Goal: Transaction & Acquisition: Obtain resource

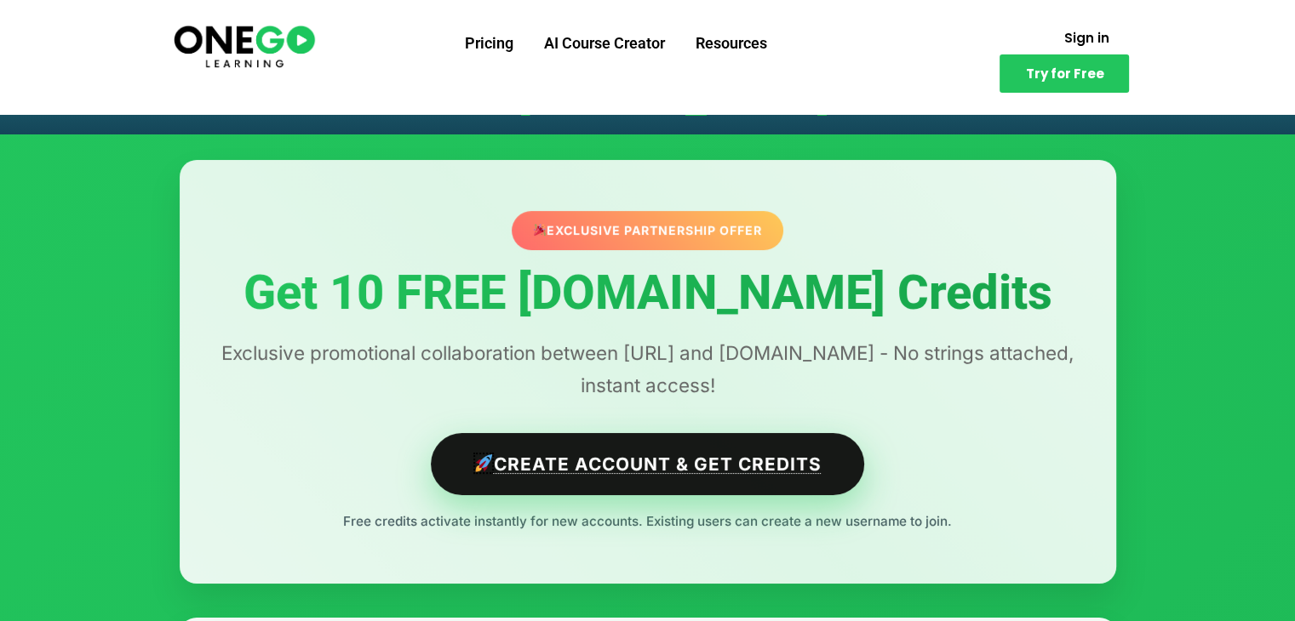
click at [606, 472] on link "Create Account & Get Credits" at bounding box center [647, 464] width 433 height 62
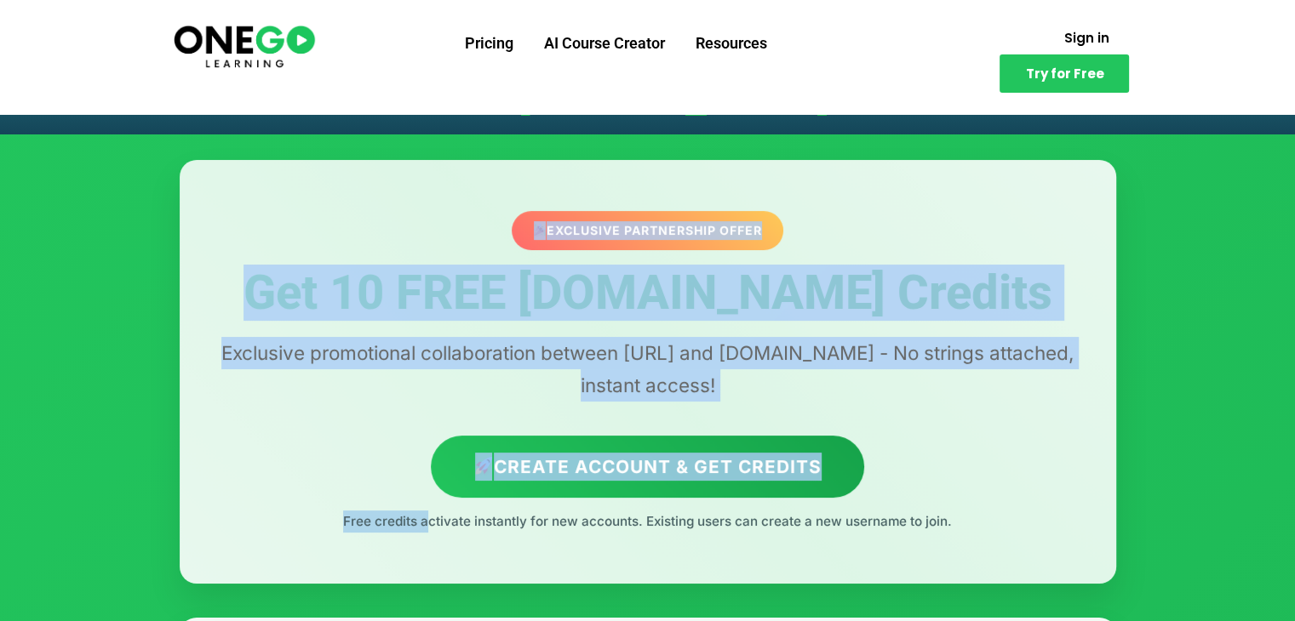
drag, startPoint x: 422, startPoint y: 528, endPoint x: 620, endPoint y: 532, distance: 197.5
click at [620, 532] on div "Exclusive Partnership Offer Get 10 FREE Lovable.dev Credits Exclusive promotion…" at bounding box center [648, 372] width 936 height 424
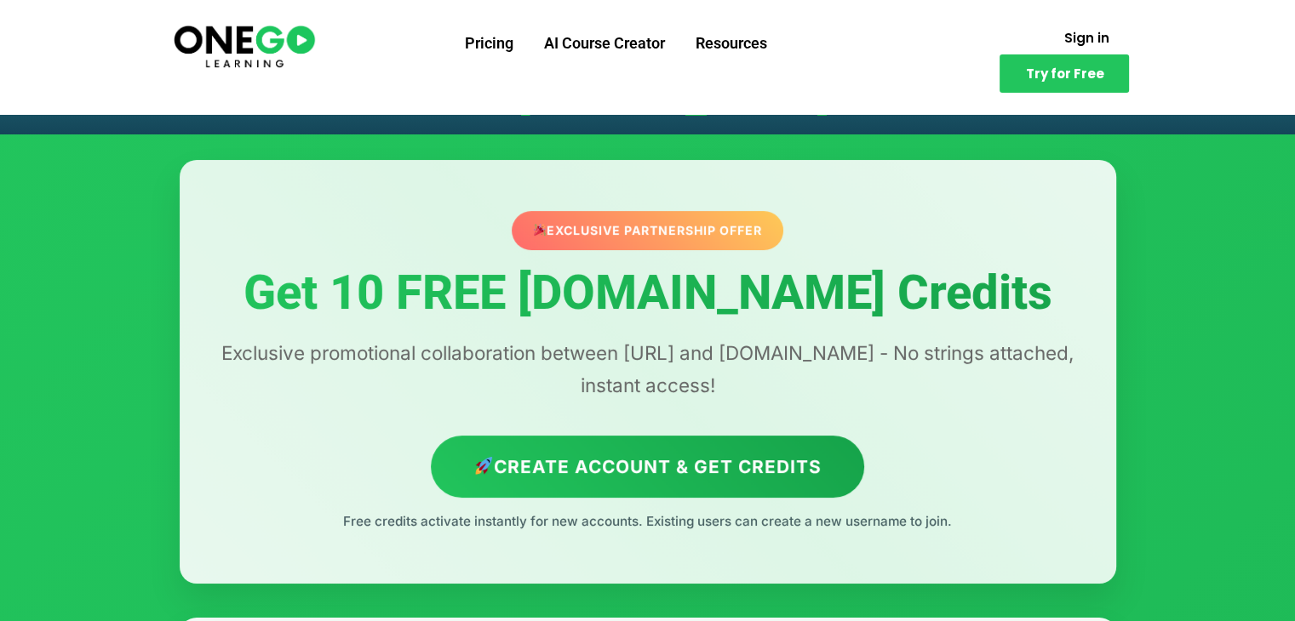
click at [620, 532] on p "Free credits activate instantly for new accounts. Existing users can create a n…" at bounding box center [648, 522] width 868 height 22
drag, startPoint x: 665, startPoint y: 523, endPoint x: 885, endPoint y: 539, distance: 221.0
click at [885, 539] on div "Exclusive Partnership Offer Get 10 FREE Lovable.dev Credits Exclusive promotion…" at bounding box center [648, 372] width 936 height 424
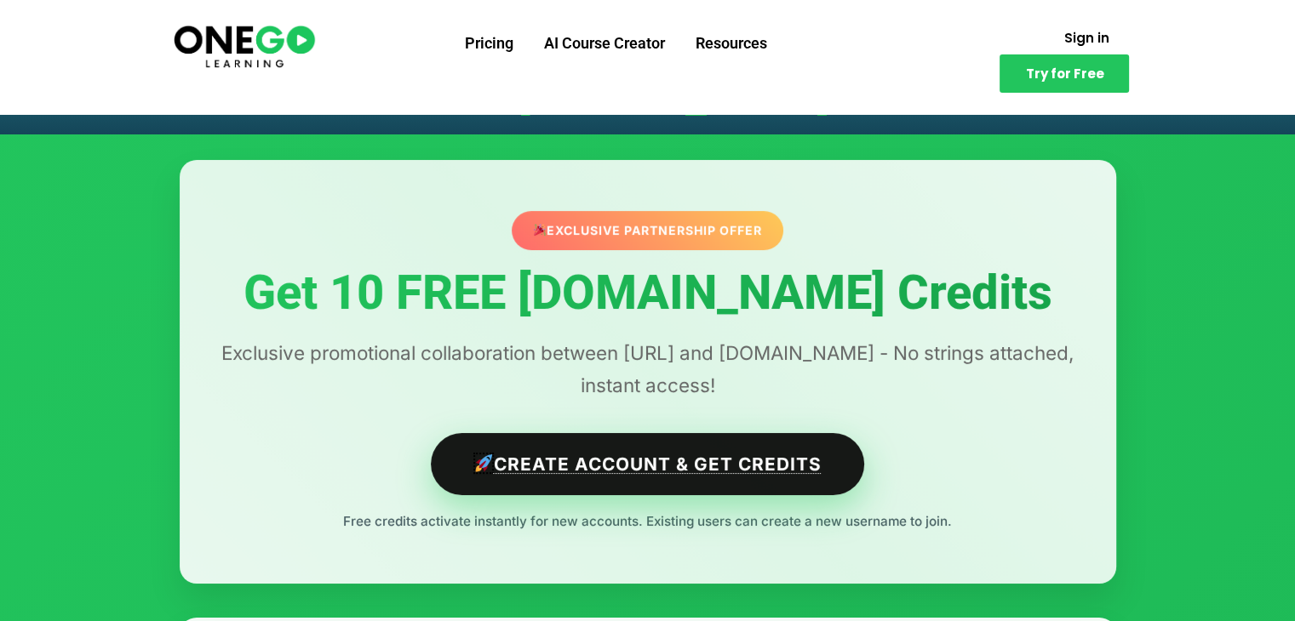
click at [711, 468] on link "Create Account & Get Credits" at bounding box center [647, 464] width 433 height 62
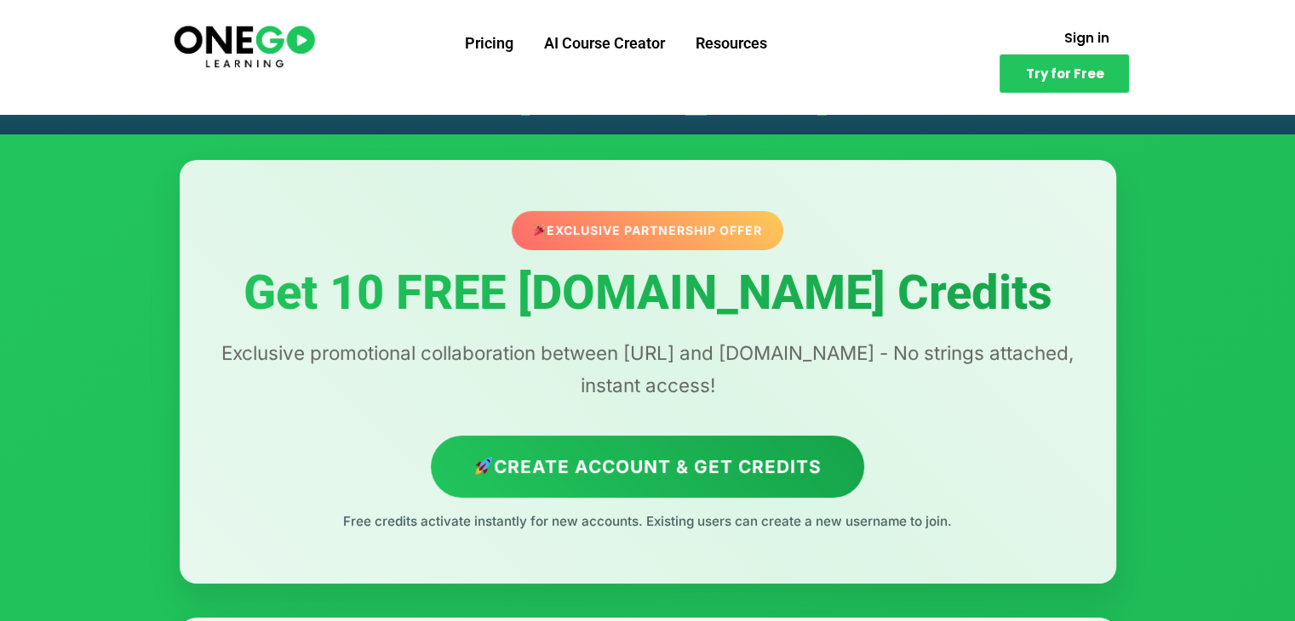
click at [667, 228] on div "Exclusive Partnership Offer" at bounding box center [648, 230] width 272 height 39
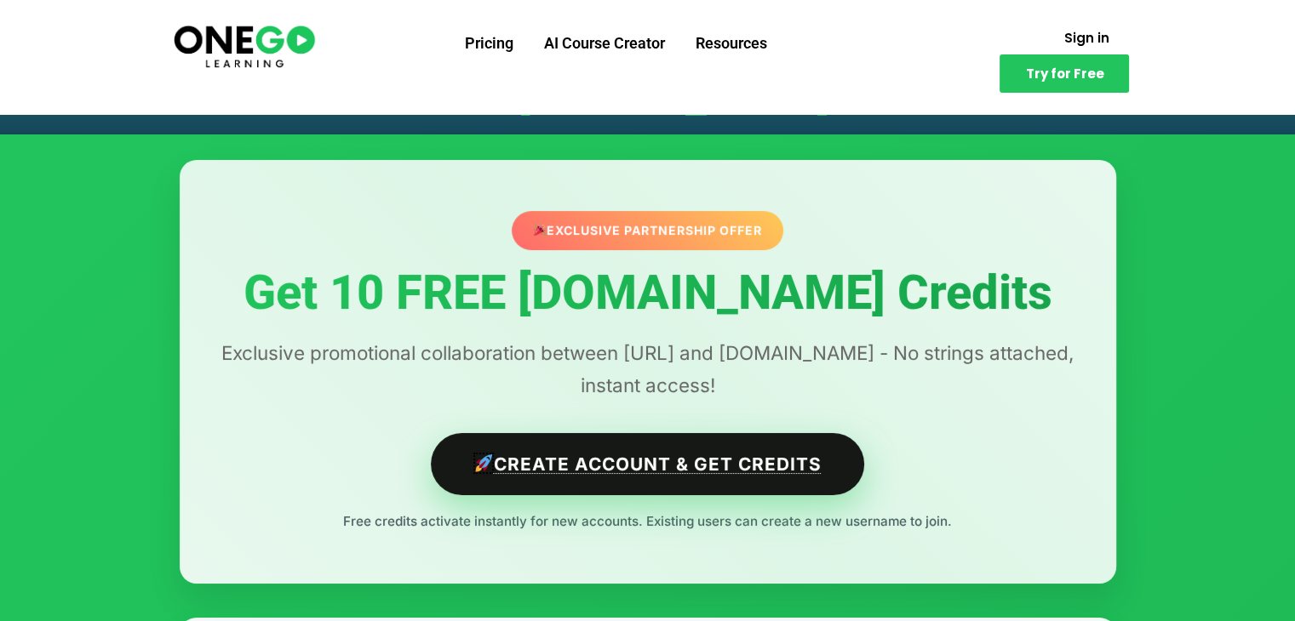
click at [655, 467] on link "Create Account & Get Credits" at bounding box center [647, 464] width 433 height 62
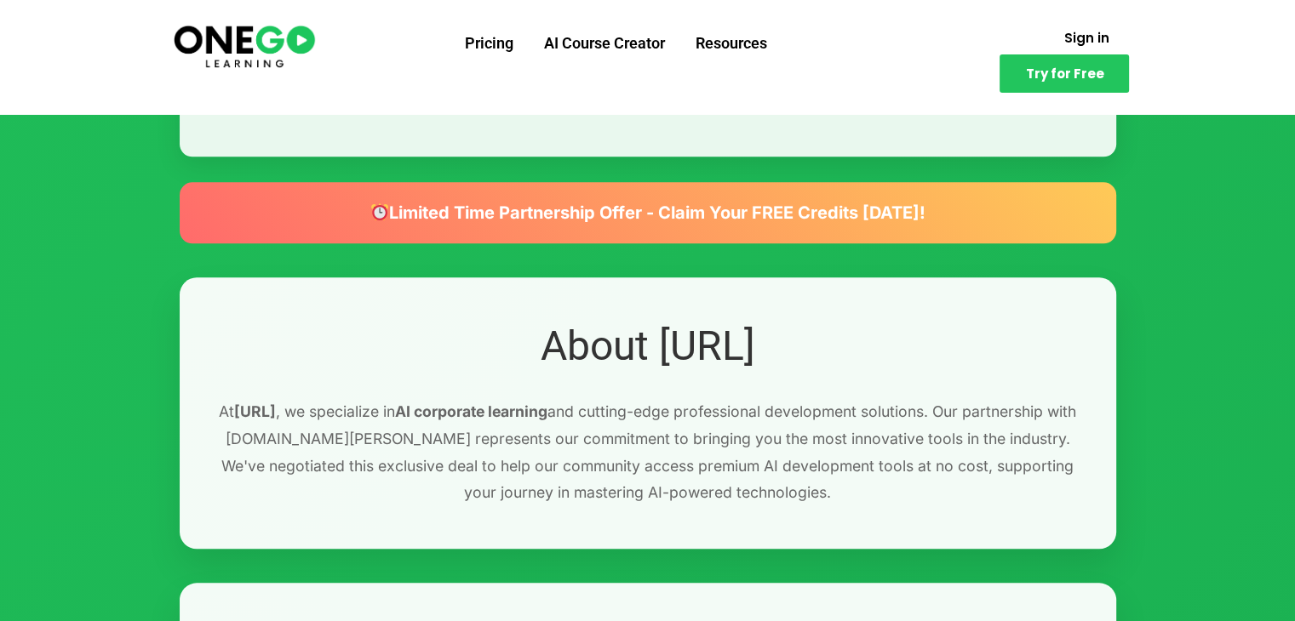
scroll to position [1910, 0]
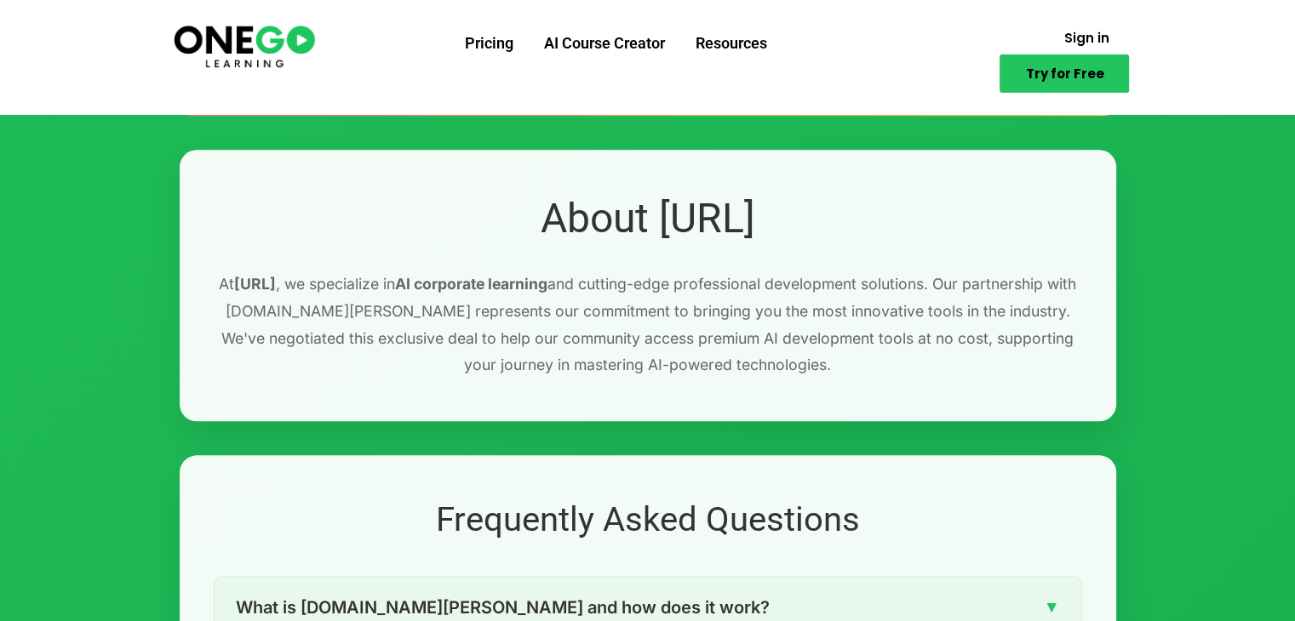
click at [1039, 67] on span "Try for Free" at bounding box center [1064, 73] width 78 height 13
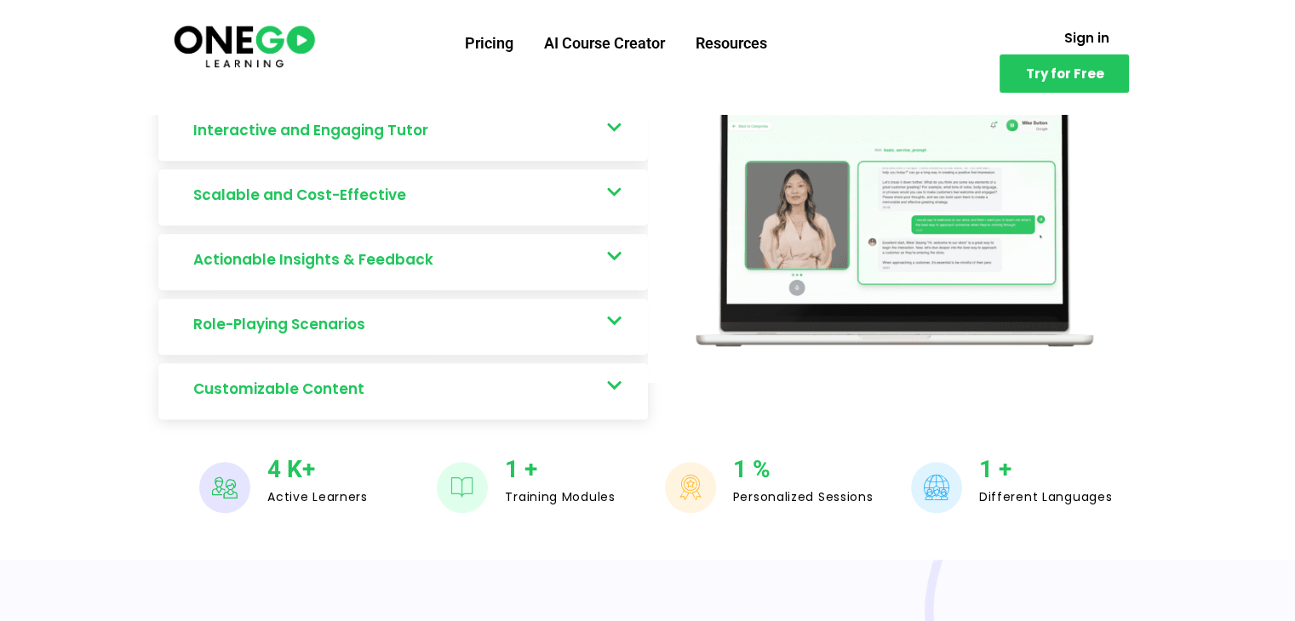
scroll to position [977, 0]
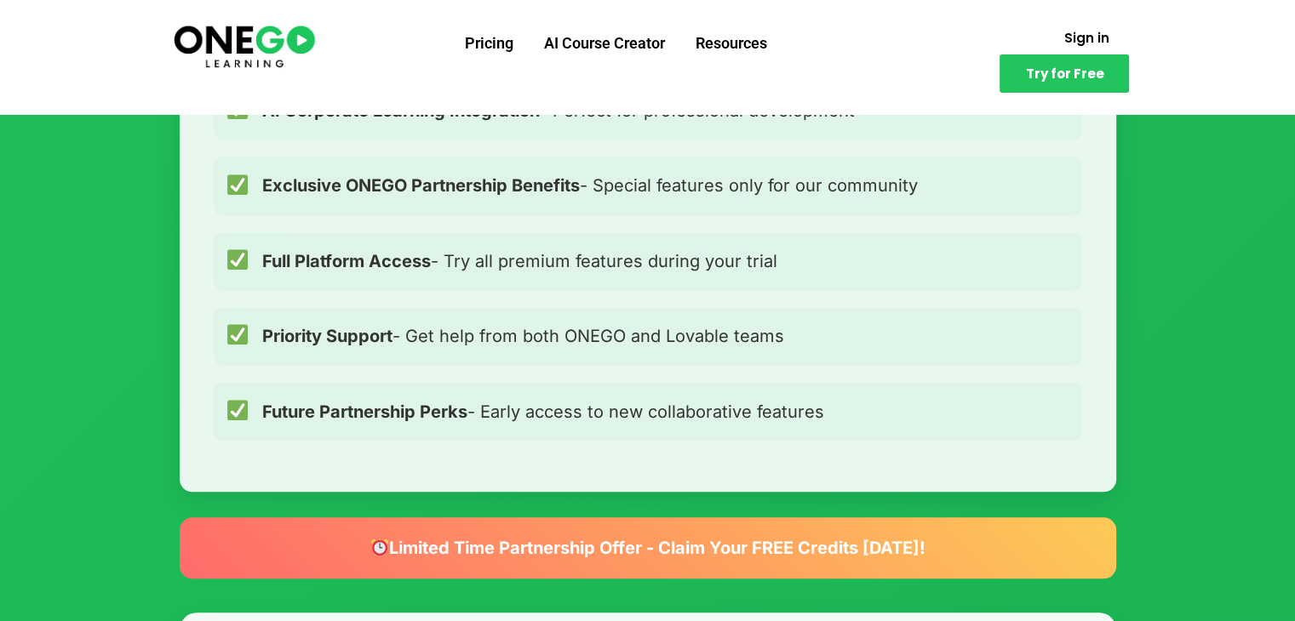
scroll to position [1416, 0]
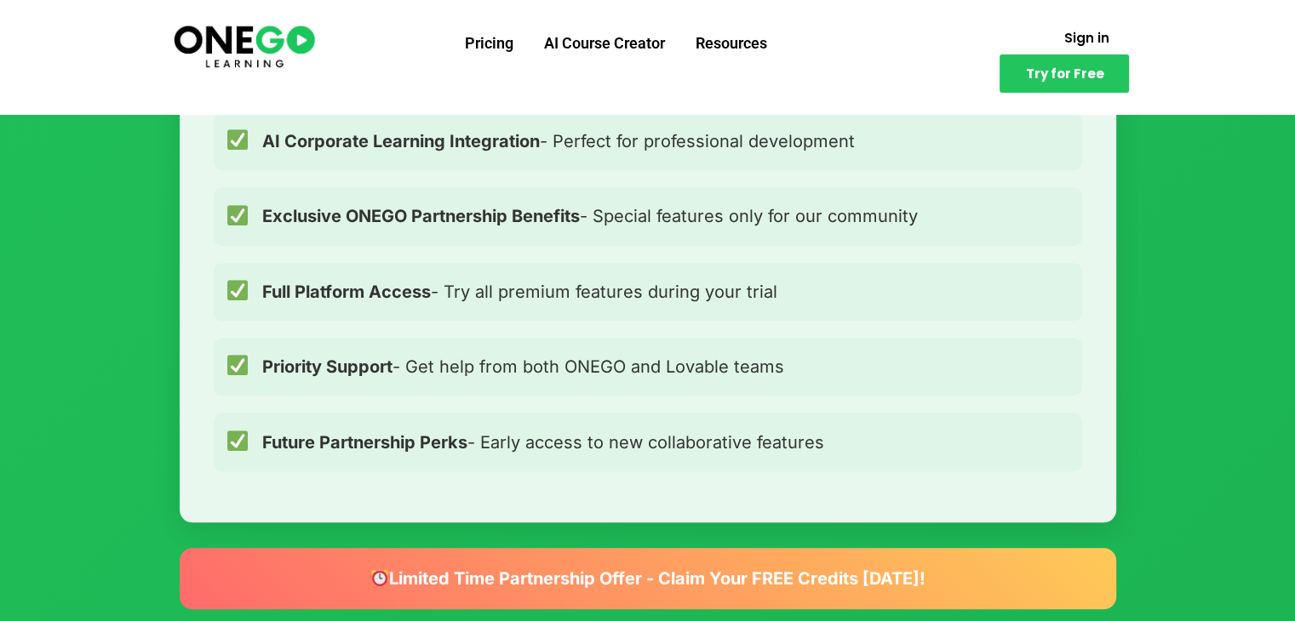
click at [795, 591] on div "Limited Time Partnership Offer - Claim Your FREE Credits [DATE]!" at bounding box center [648, 578] width 936 height 61
click at [775, 579] on div "Limited Time Partnership Offer - Claim Your FREE Credits [DATE]!" at bounding box center [648, 578] width 936 height 61
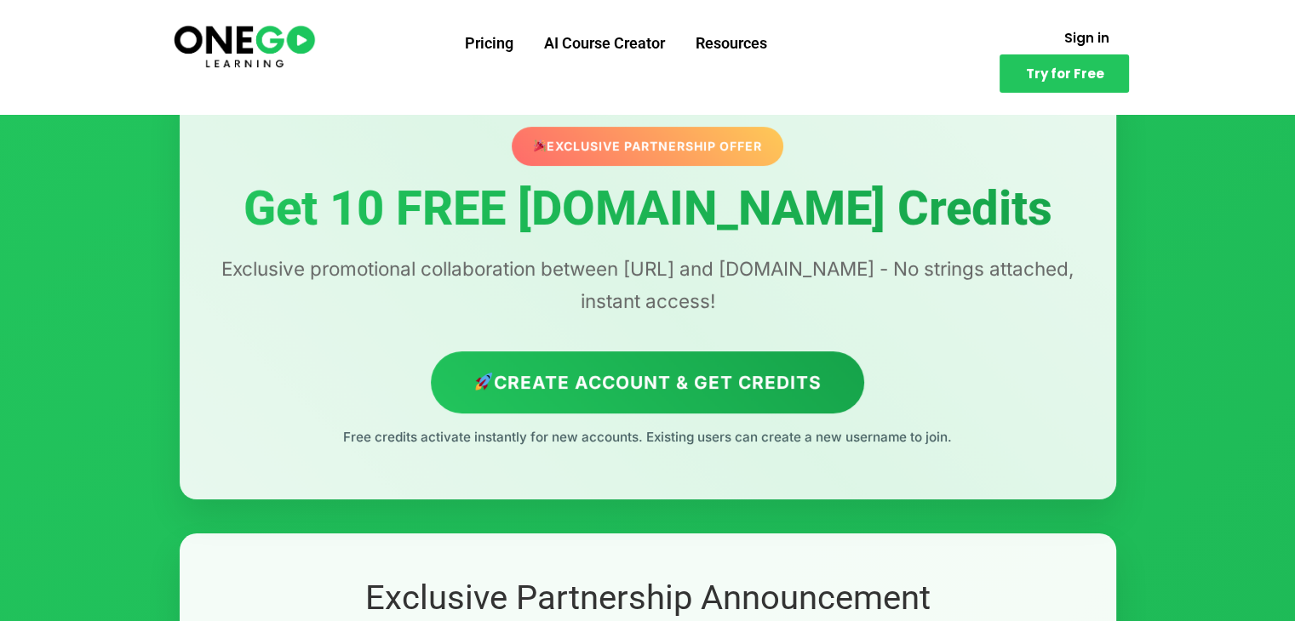
scroll to position [0, 0]
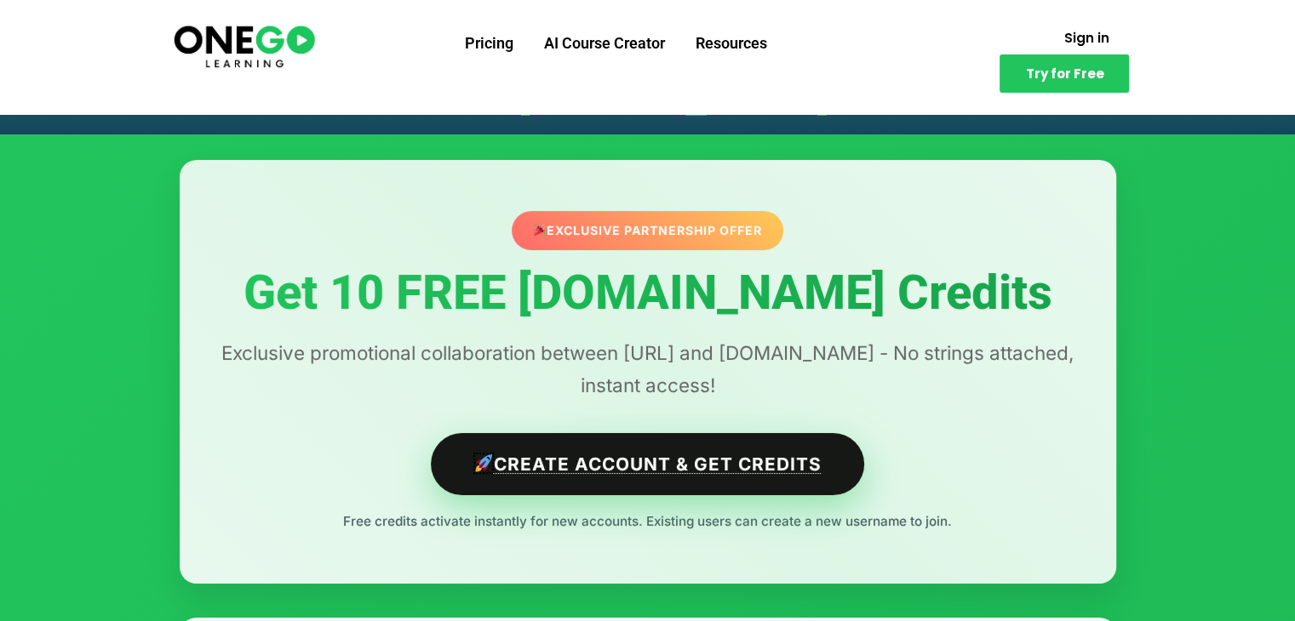
click at [599, 471] on link "Create Account & Get Credits" at bounding box center [647, 464] width 433 height 62
